Goal: Task Accomplishment & Management: Use online tool/utility

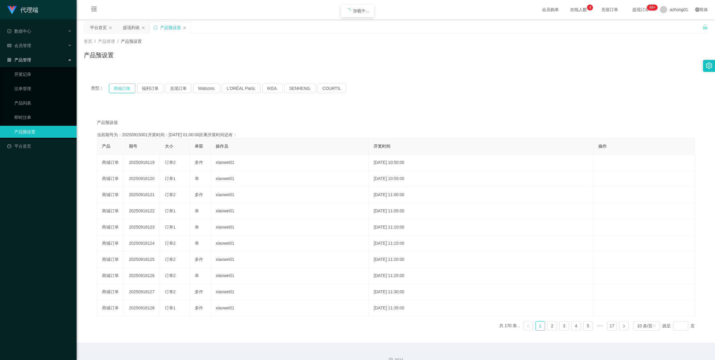
click at [123, 86] on button "商城订单" at bounding box center [122, 88] width 26 height 10
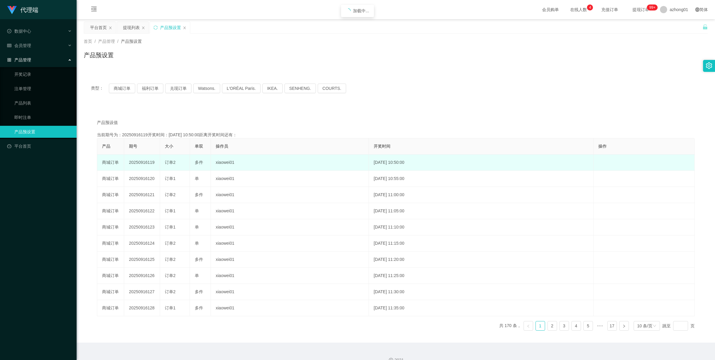
click at [137, 159] on td "20250916119" at bounding box center [142, 162] width 36 height 16
copy td "20250916119"
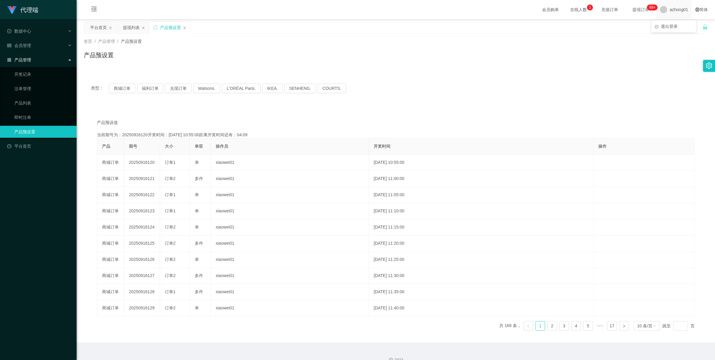
click at [669, 11] on span "azhong01" at bounding box center [678, 9] width 19 height 19
click at [115, 89] on button "商城订单" at bounding box center [122, 88] width 26 height 10
click at [19, 47] on span "会员管理" at bounding box center [19, 45] width 24 height 5
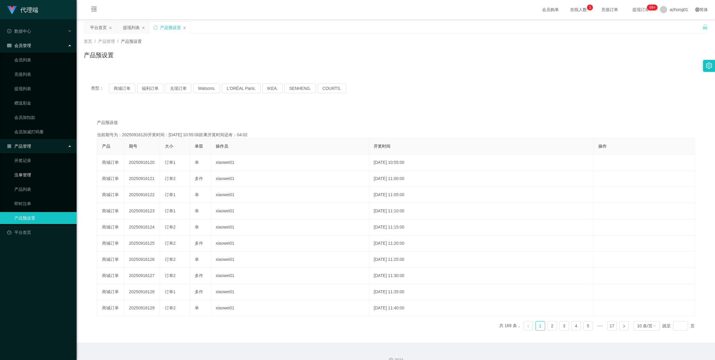
click at [20, 173] on link "注单管理" at bounding box center [42, 175] width 57 height 12
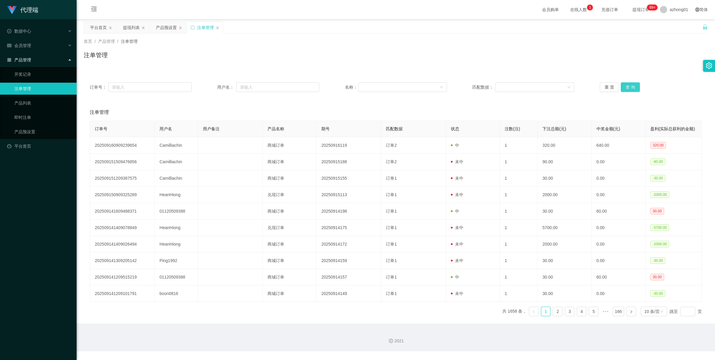
click at [628, 86] on button "查 询" at bounding box center [630, 87] width 19 height 10
click at [628, 86] on div "重 置 查 询" at bounding box center [651, 87] width 102 height 10
click at [628, 86] on button "查 询" at bounding box center [630, 87] width 19 height 10
click at [628, 86] on div "重 置 查 询" at bounding box center [651, 87] width 102 height 10
click at [628, 86] on button "查 询" at bounding box center [630, 87] width 19 height 10
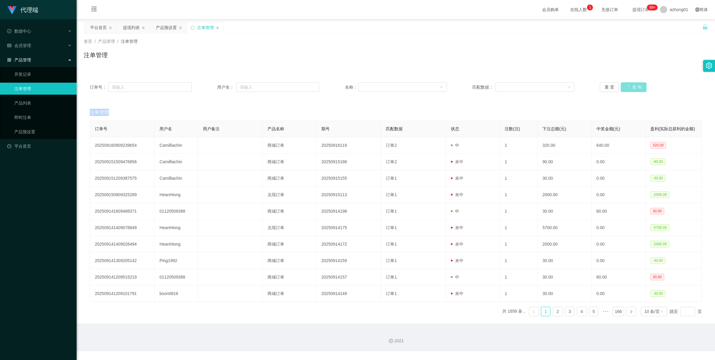
click at [628, 86] on div "重 置 查 询" at bounding box center [651, 87] width 102 height 10
click at [628, 86] on button "查 询" at bounding box center [634, 87] width 26 height 10
click at [628, 86] on div "重 置 查 询" at bounding box center [651, 87] width 102 height 10
click at [628, 86] on button "查 询" at bounding box center [630, 87] width 19 height 10
click at [628, 86] on div "重 置 查 询" at bounding box center [651, 87] width 102 height 10
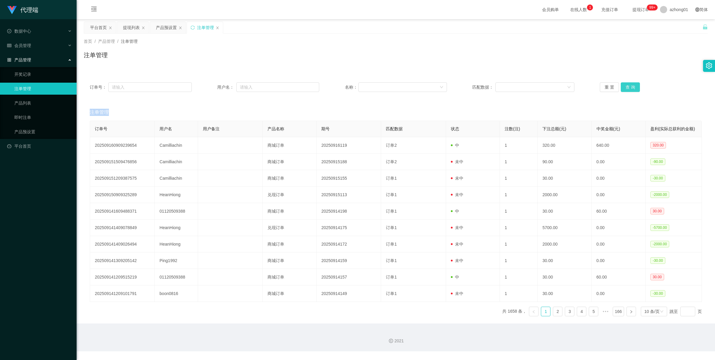
click at [628, 86] on button "查 询" at bounding box center [630, 87] width 19 height 10
click at [628, 86] on div "重 置 查 询" at bounding box center [651, 87] width 102 height 10
click at [628, 86] on button "查 询" at bounding box center [630, 87] width 19 height 10
click at [628, 86] on div "重 置 查 询" at bounding box center [651, 87] width 102 height 10
click at [628, 86] on button "查 询" at bounding box center [630, 87] width 19 height 10
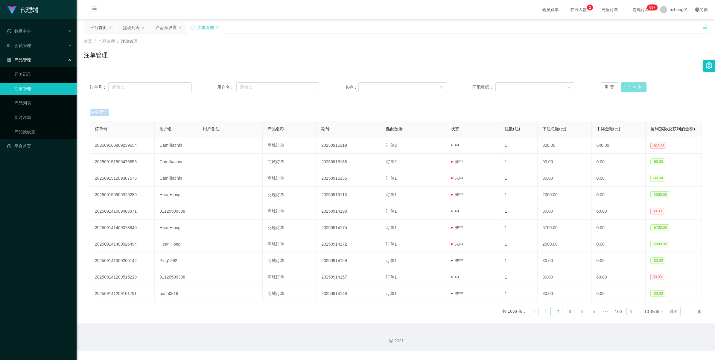
click at [628, 86] on div "重 置 查 询" at bounding box center [651, 87] width 102 height 10
click at [628, 86] on button "查 询" at bounding box center [634, 87] width 26 height 10
click at [628, 86] on div "重 置 查 询" at bounding box center [651, 87] width 102 height 10
click at [628, 86] on button "查 询" at bounding box center [630, 87] width 19 height 10
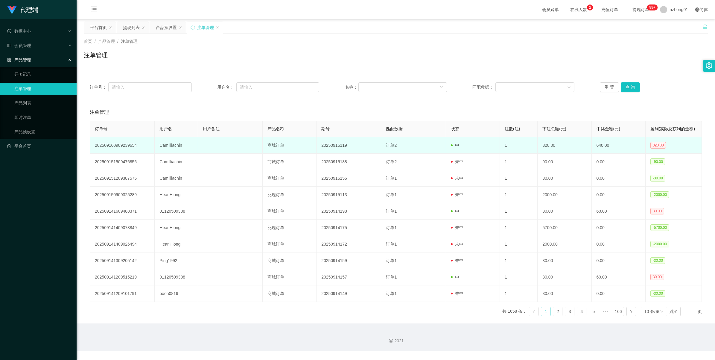
click at [174, 142] on td "Camilliachin" at bounding box center [176, 145] width 43 height 16
copy td "Camilliachin"
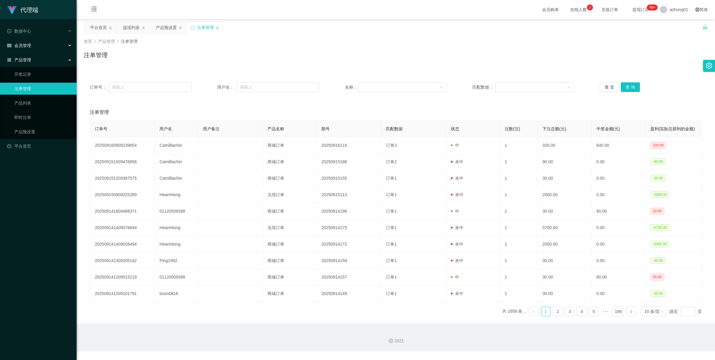
click at [33, 46] on div "会员管理" at bounding box center [38, 45] width 77 height 12
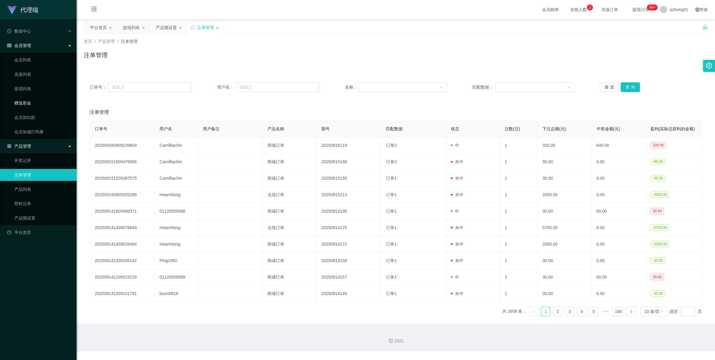
click at [25, 99] on link "赠送彩金" at bounding box center [42, 103] width 57 height 12
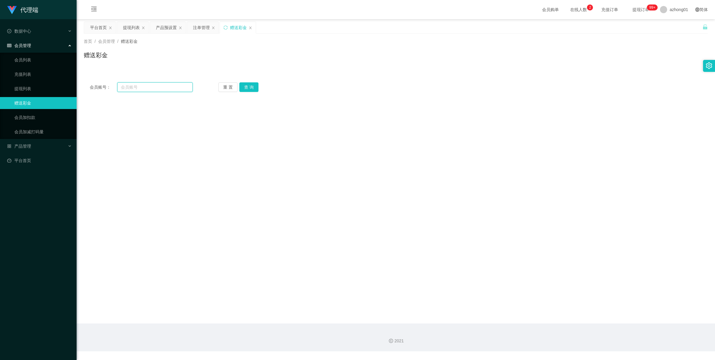
click at [156, 87] on input "text" at bounding box center [154, 87] width 75 height 10
paste input "Camilliachin"
type input "Camilliachin"
click at [240, 87] on button "查 询" at bounding box center [248, 87] width 19 height 10
